Goal: Task Accomplishment & Management: Use online tool/utility

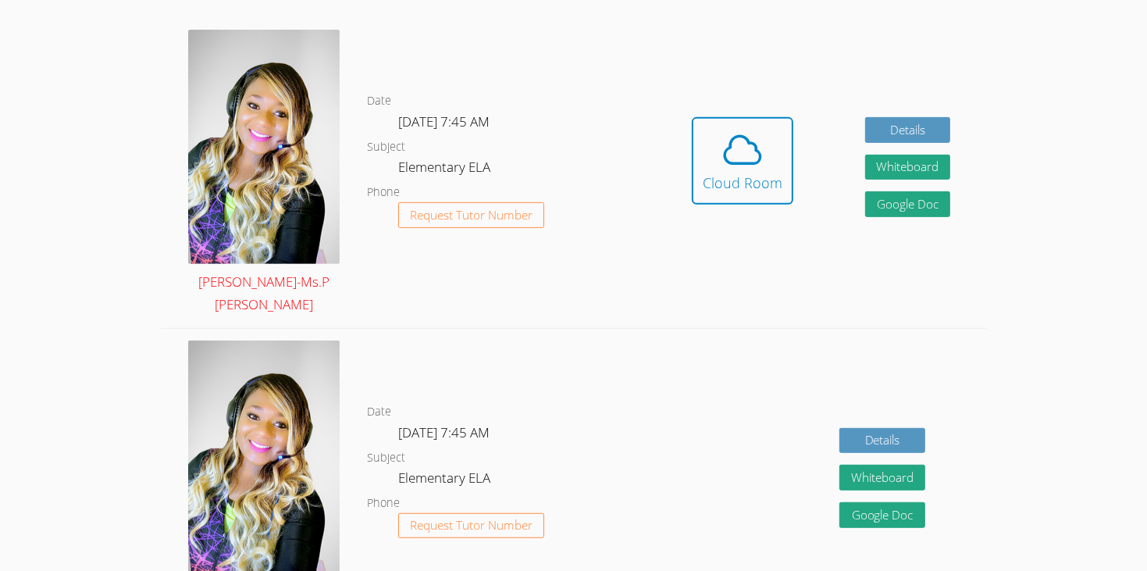
scroll to position [473, 0]
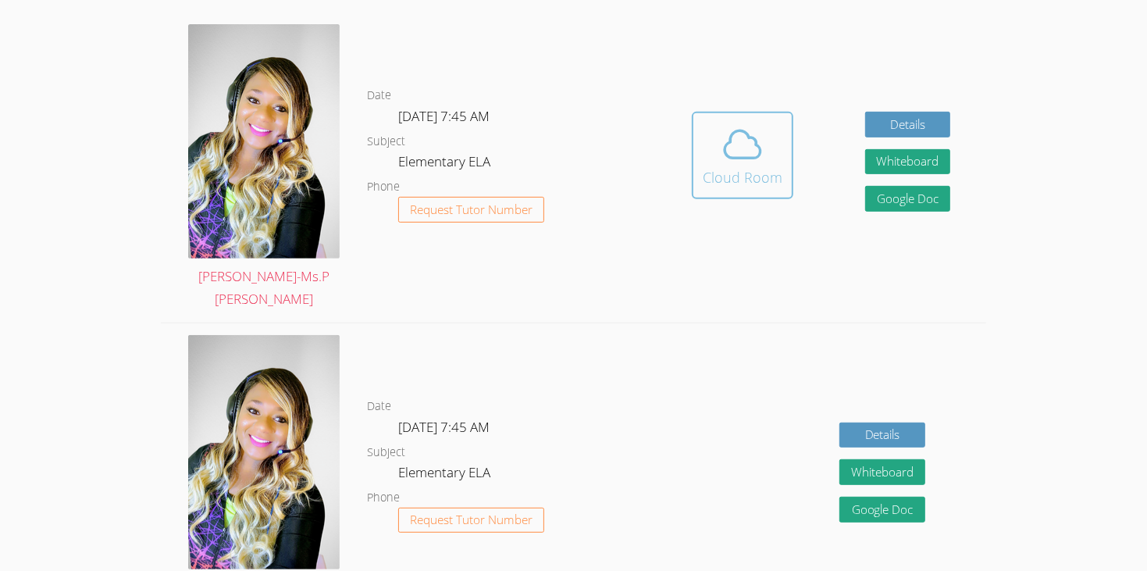
click at [754, 127] on icon at bounding box center [743, 145] width 44 height 44
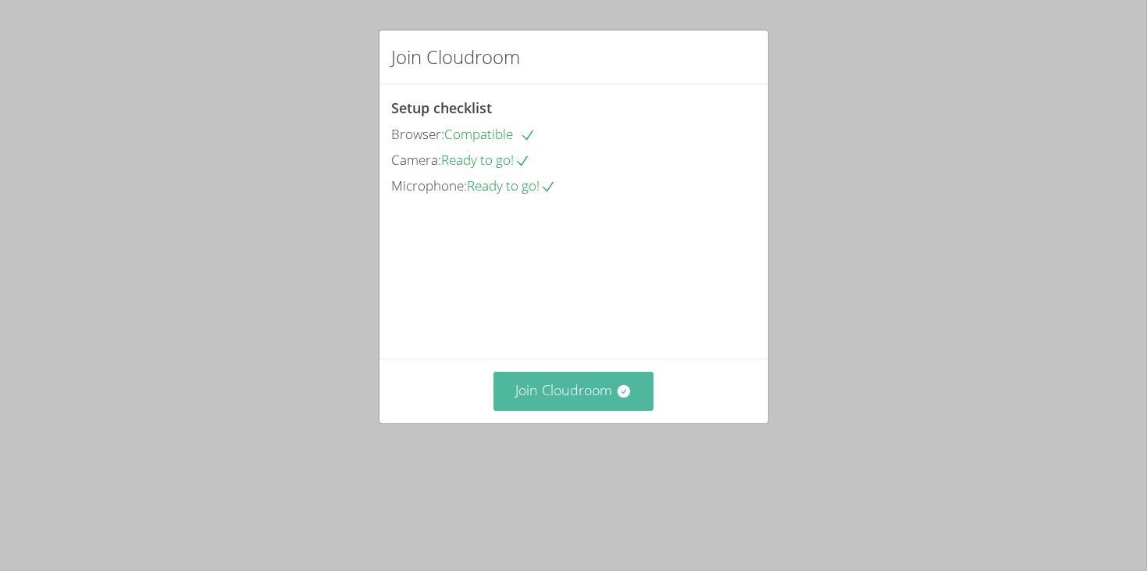
click at [605, 410] on button "Join Cloudroom" at bounding box center [574, 391] width 160 height 38
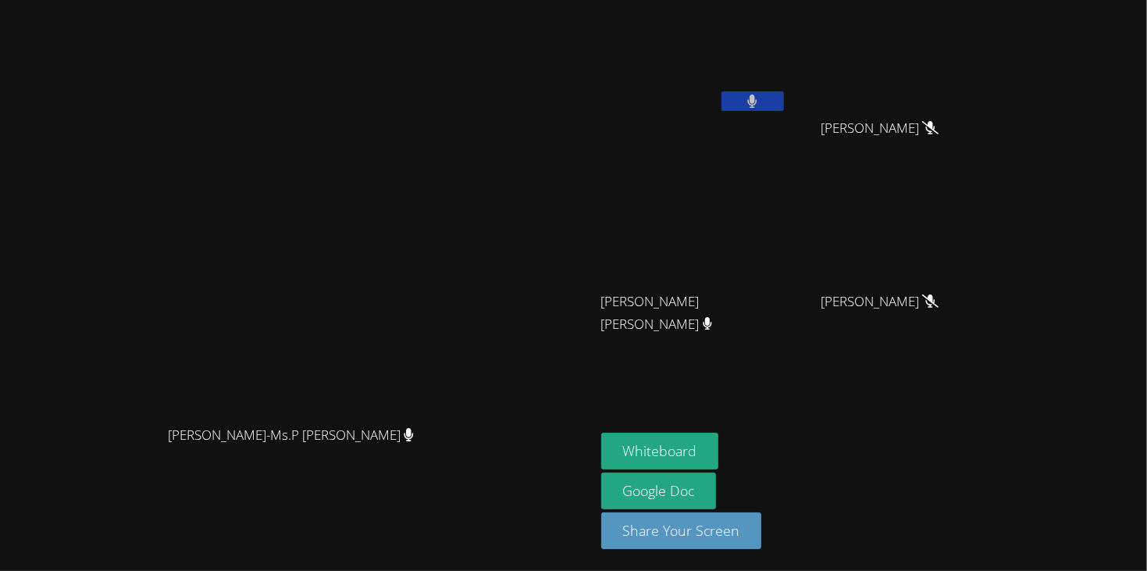
click at [758, 102] on icon at bounding box center [752, 101] width 10 height 13
click at [761, 102] on icon at bounding box center [752, 101] width 16 height 13
click at [784, 92] on button at bounding box center [753, 101] width 62 height 20
click at [719, 443] on button "Whiteboard" at bounding box center [660, 451] width 118 height 37
click at [784, 100] on button at bounding box center [753, 101] width 62 height 20
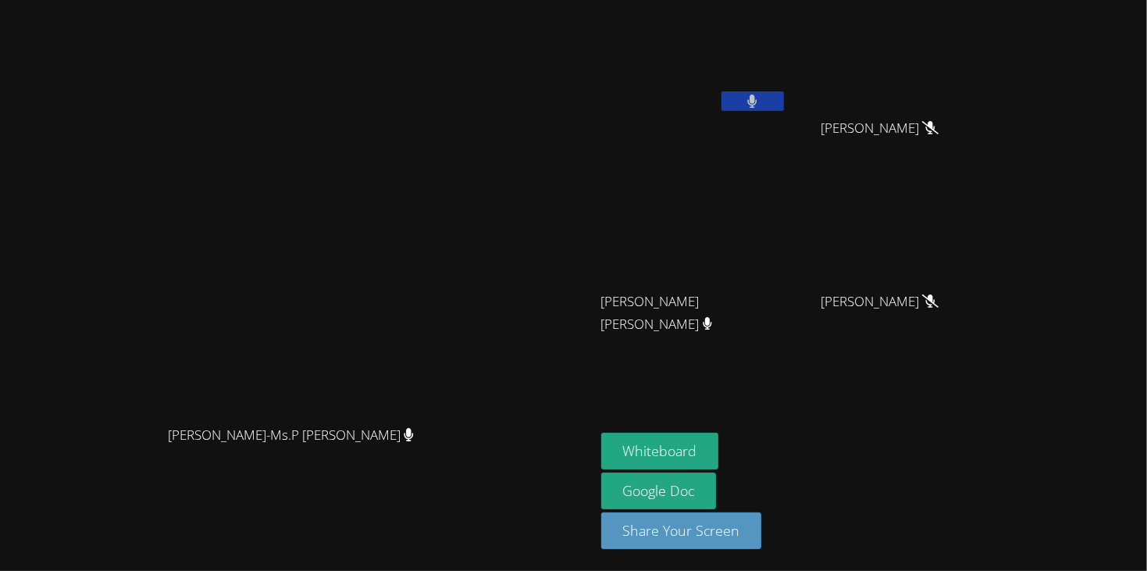
click at [784, 102] on button at bounding box center [753, 101] width 62 height 20
click at [784, 105] on button at bounding box center [753, 101] width 62 height 20
click at [761, 97] on icon at bounding box center [752, 101] width 16 height 13
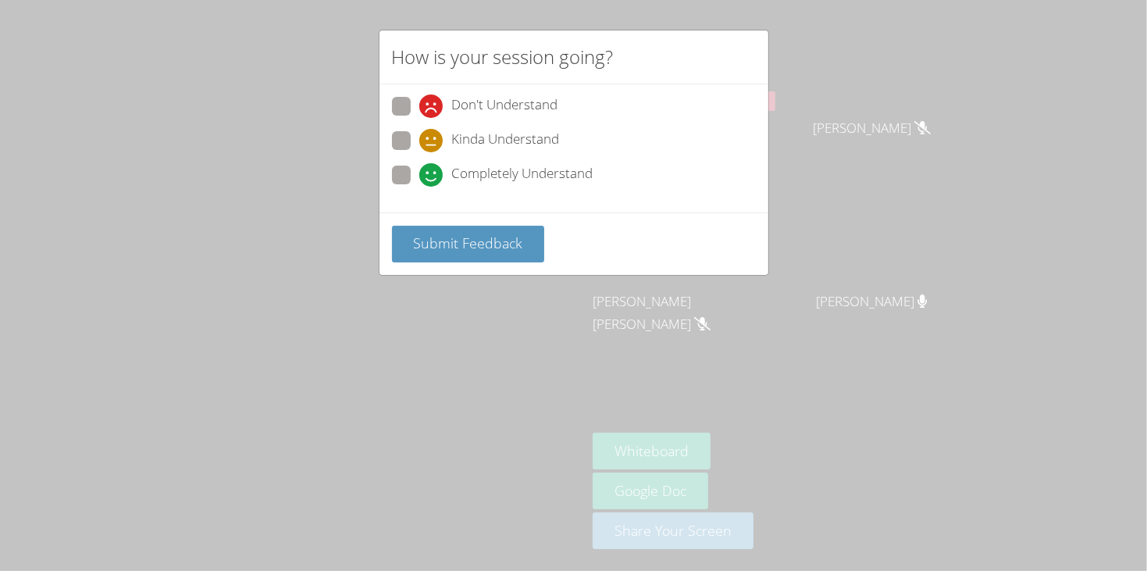
click at [515, 169] on span "Completely Understand" at bounding box center [522, 174] width 141 height 23
click at [433, 169] on input "Completely Understand" at bounding box center [425, 172] width 13 height 13
radio input "true"
click at [501, 230] on button "Submit Feedback" at bounding box center [468, 244] width 153 height 37
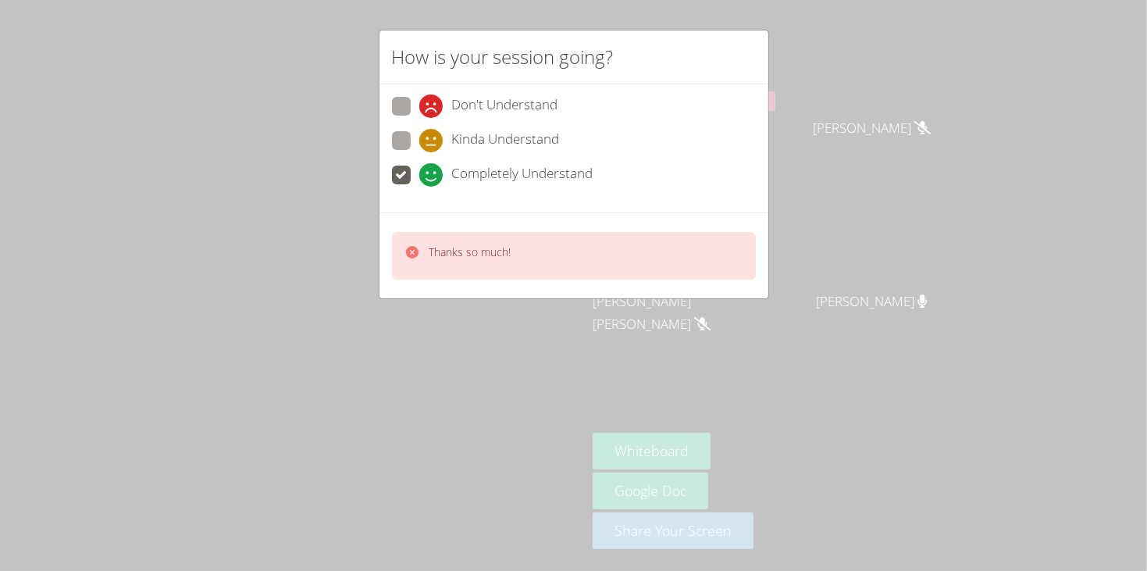
click at [373, 357] on div "How is your session going? Don't Understand Kinda Understand Completely Underst…" at bounding box center [573, 285] width 1147 height 571
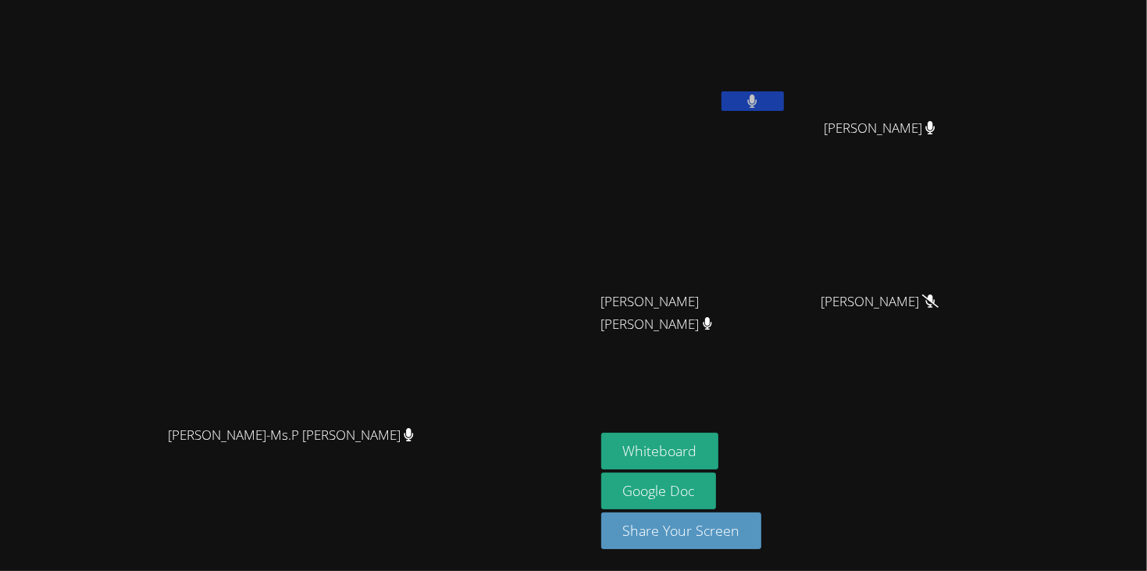
click at [784, 109] on button at bounding box center [753, 101] width 62 height 20
click at [784, 106] on button at bounding box center [753, 101] width 62 height 20
click at [784, 103] on button at bounding box center [753, 101] width 62 height 20
